Goal: Task Accomplishment & Management: Manage account settings

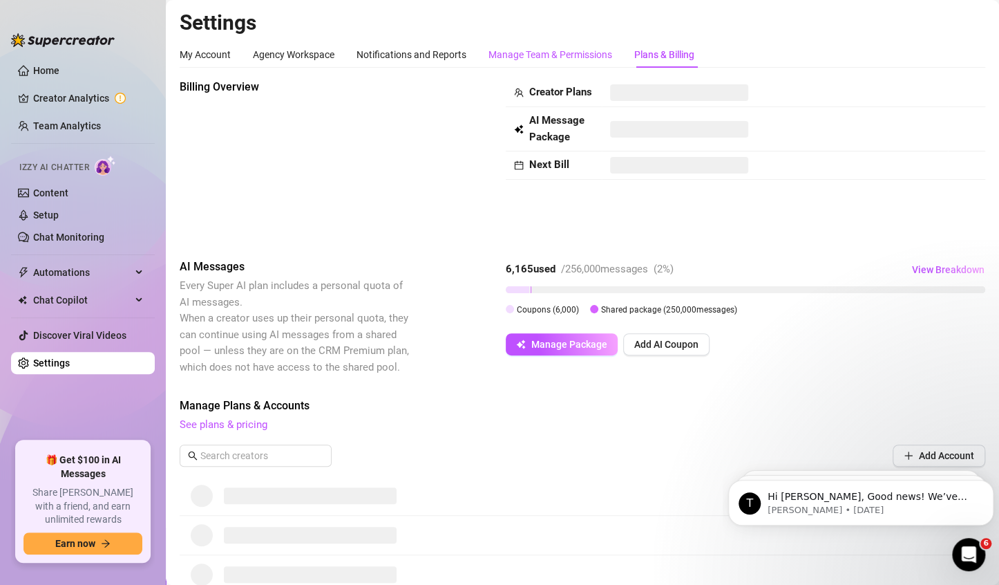
click at [549, 59] on div "Manage Team & Permissions" at bounding box center [551, 54] width 124 height 15
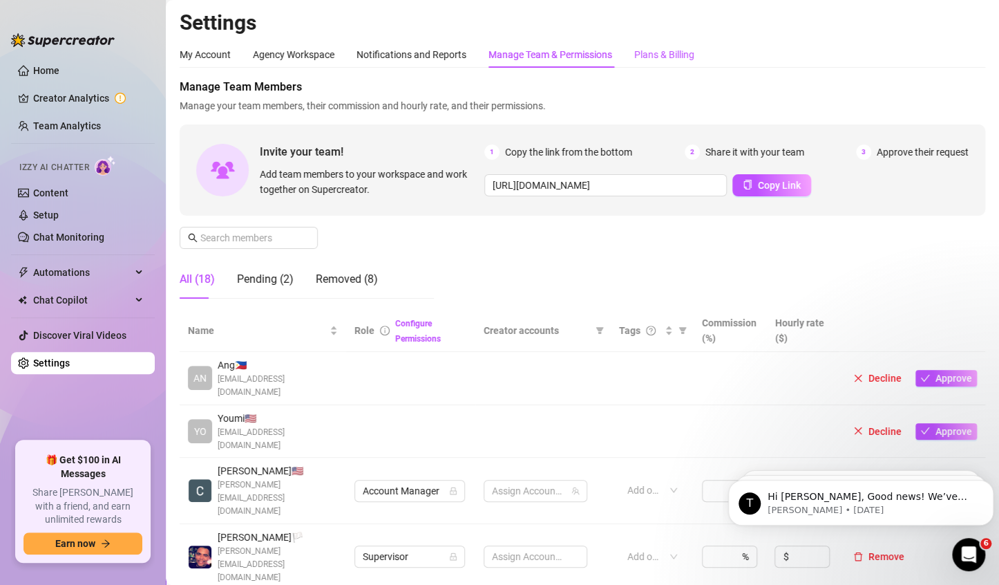
click at [656, 59] on div "Plans & Billing" at bounding box center [664, 54] width 60 height 15
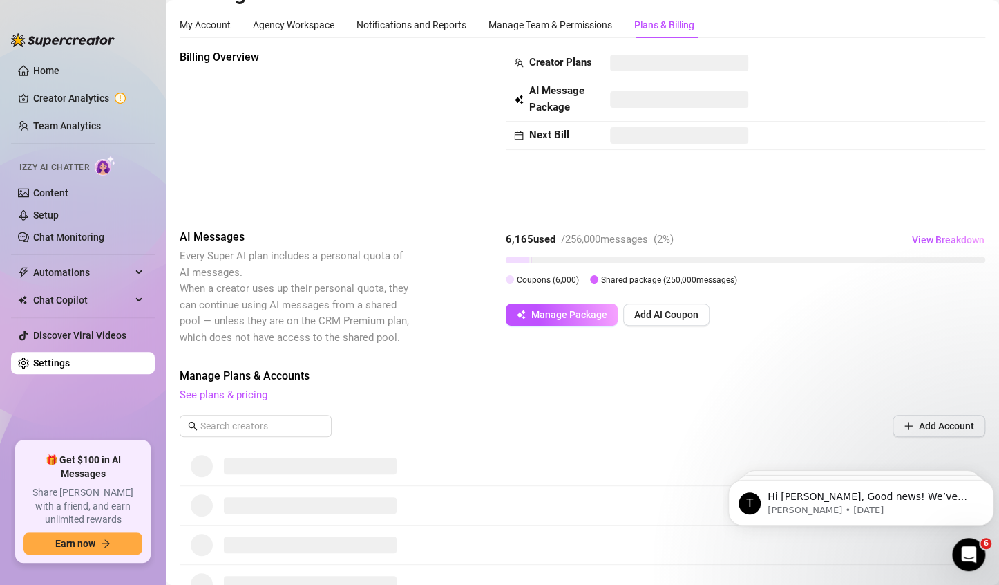
scroll to position [28, 0]
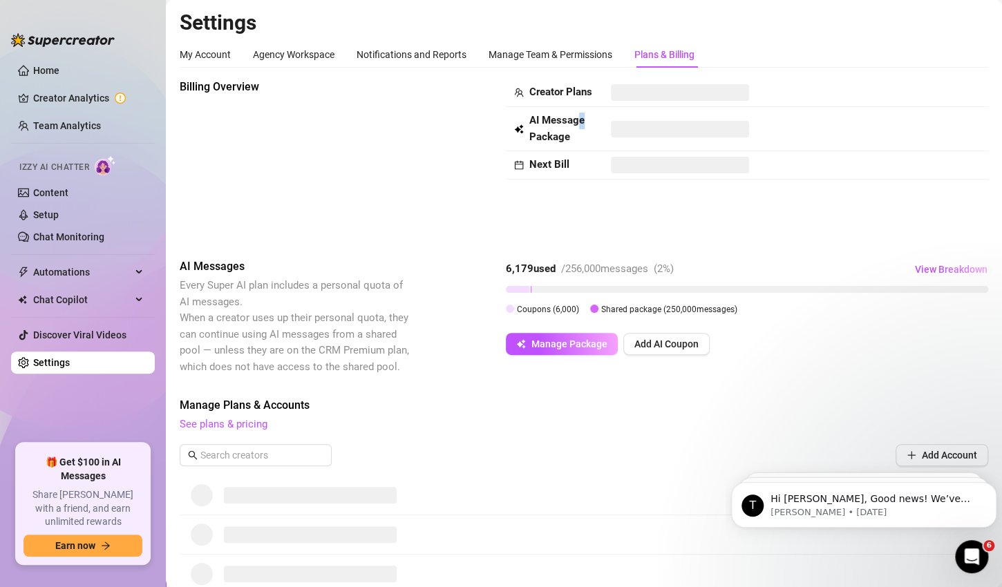
drag, startPoint x: 586, startPoint y: 138, endPoint x: 624, endPoint y: 139, distance: 38.0
click at [591, 138] on td "AI Message Package" at bounding box center [554, 129] width 97 height 44
click at [632, 138] on span at bounding box center [680, 129] width 138 height 17
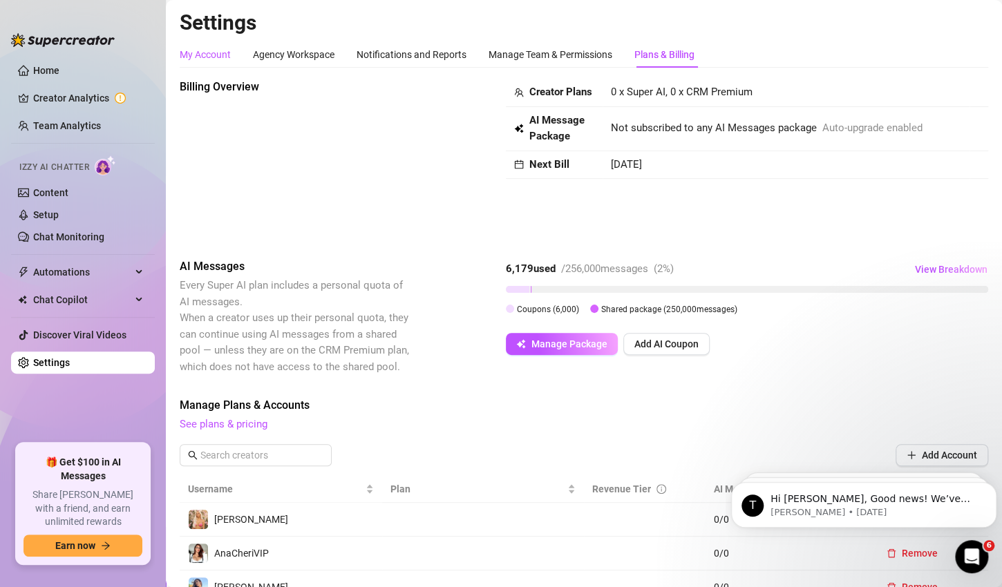
click at [215, 59] on div "My Account" at bounding box center [205, 54] width 51 height 15
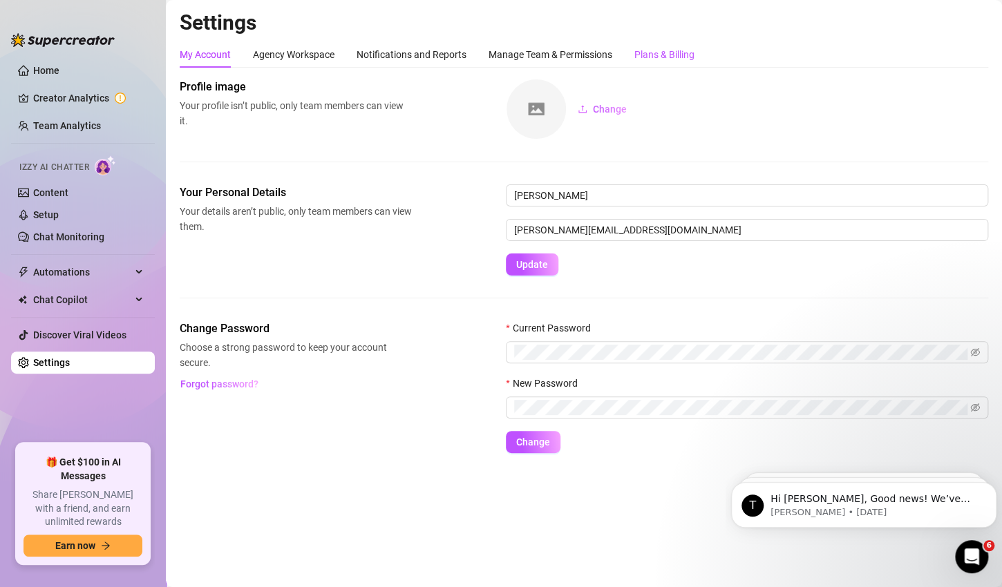
click at [643, 58] on div "Plans & Billing" at bounding box center [664, 54] width 60 height 15
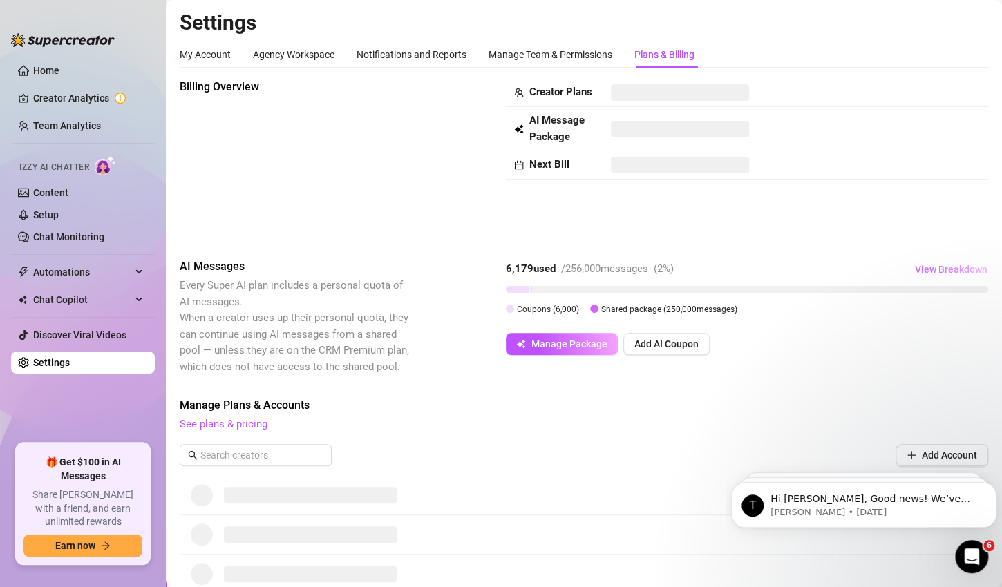
click at [930, 265] on span "View Breakdown" at bounding box center [951, 269] width 73 height 11
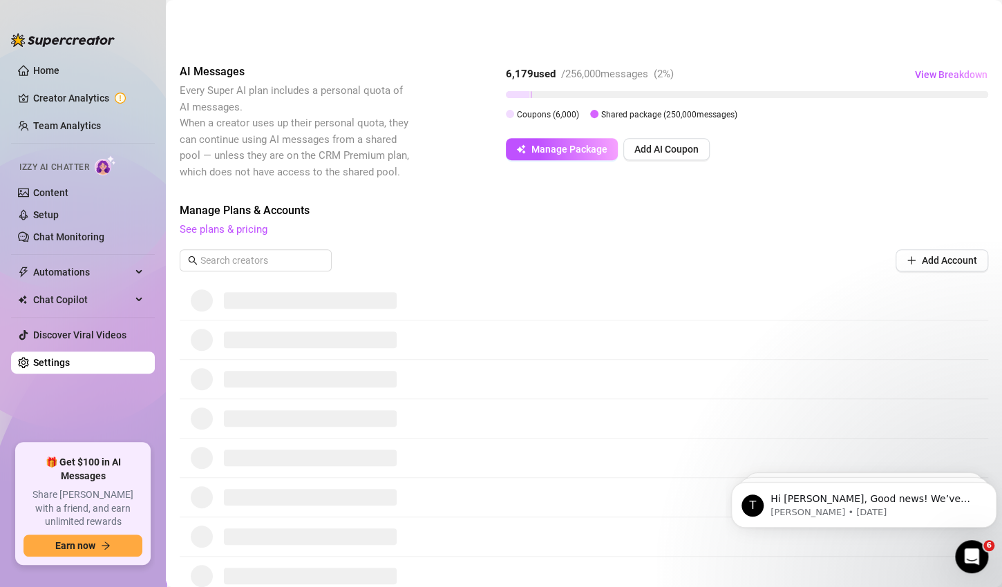
scroll to position [199, 0]
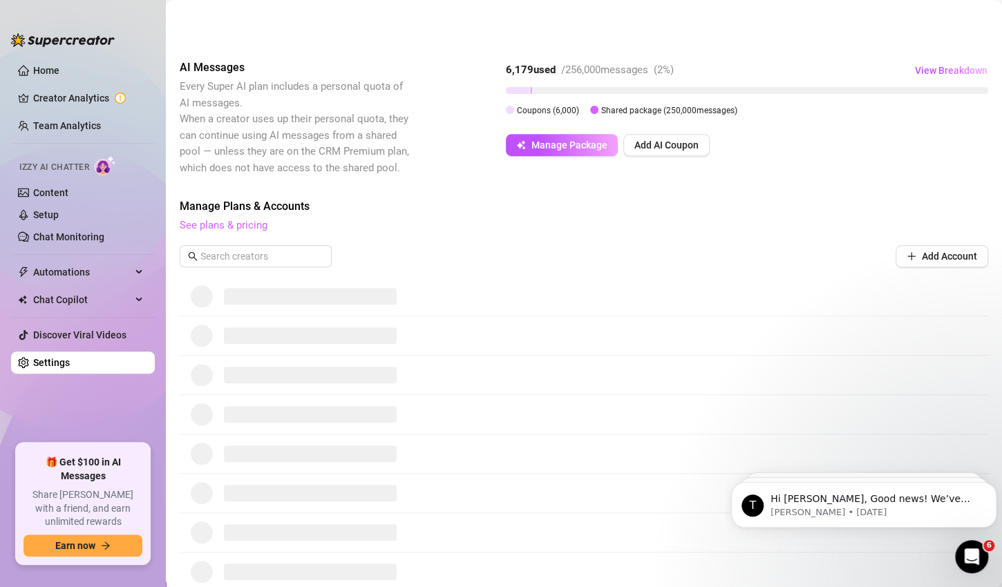
click at [204, 225] on link "See plans & pricing" at bounding box center [224, 225] width 88 height 12
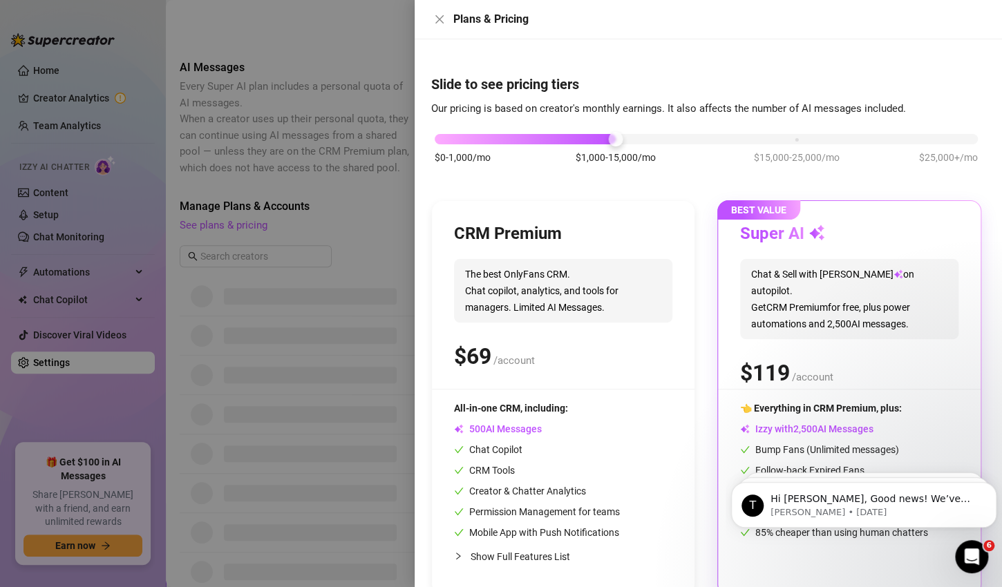
click at [309, 231] on div at bounding box center [501, 293] width 1002 height 587
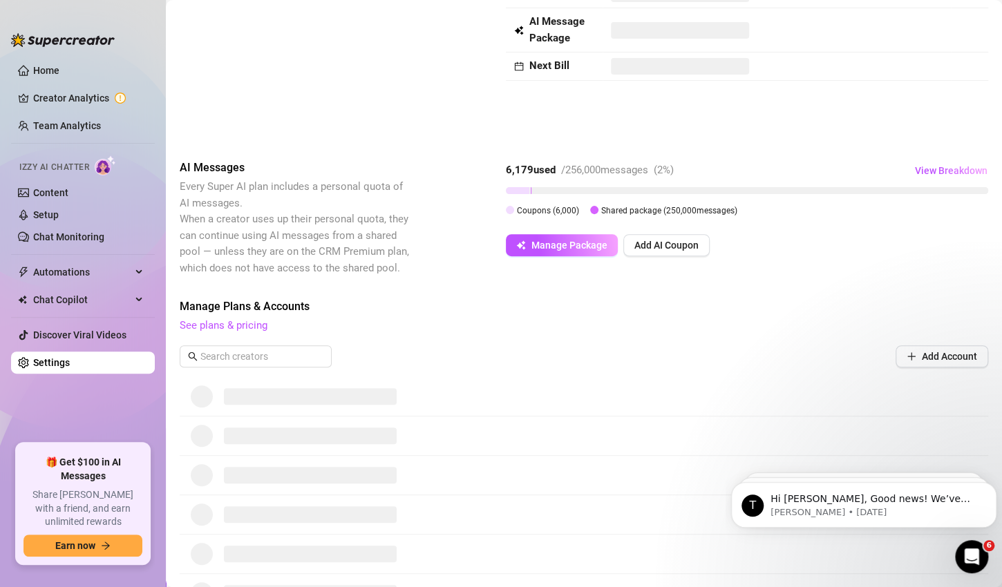
scroll to position [0, 0]
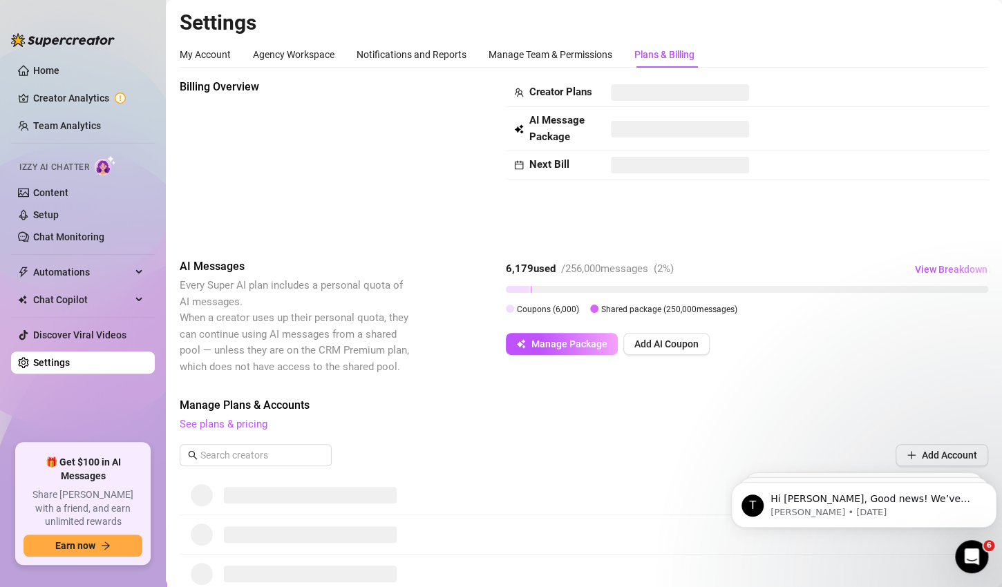
drag, startPoint x: 729, startPoint y: 135, endPoint x: 728, endPoint y: 144, distance: 9.0
click at [728, 144] on td at bounding box center [777, 129] width 348 height 44
click at [616, 180] on td at bounding box center [777, 165] width 348 height 28
